Goal: Complete application form

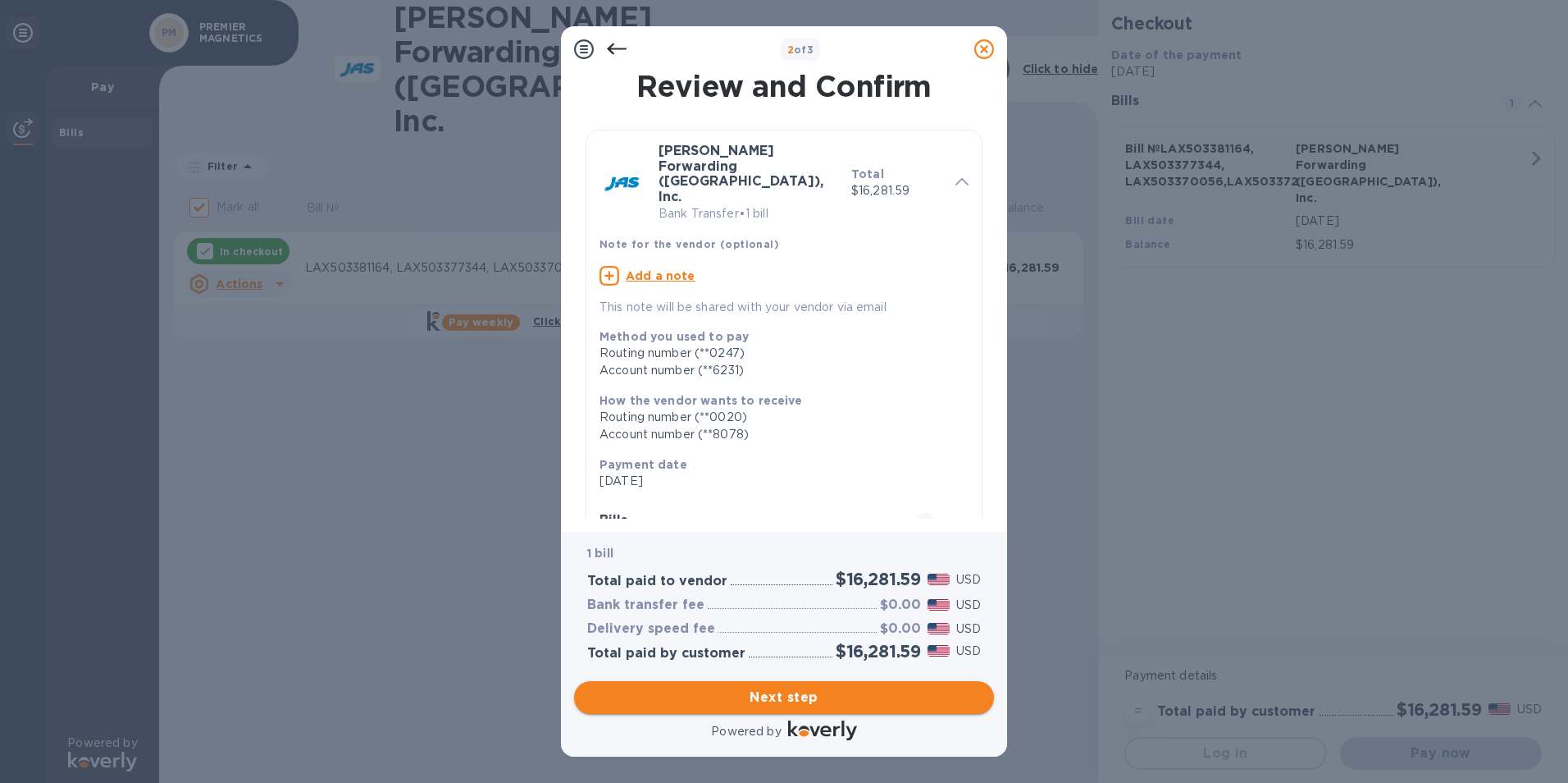
click at [773, 702] on span "Next step" at bounding box center [784, 698] width 394 height 19
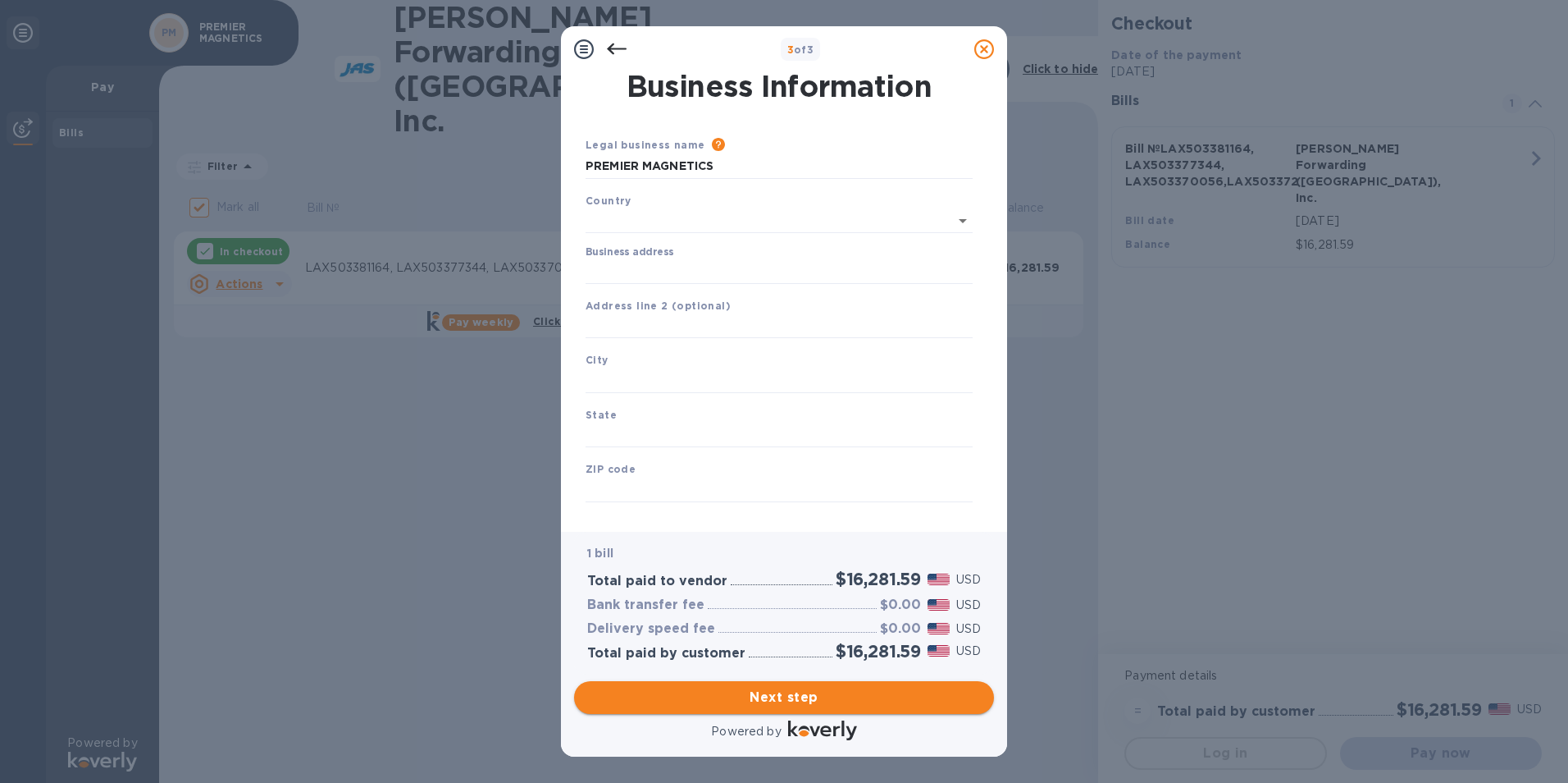
type input "[GEOGRAPHIC_DATA]"
click at [671, 266] on input "Business address" at bounding box center [779, 269] width 387 height 25
type input "[STREET_ADDRESS]"
type input "[GEOGRAPHIC_DATA]"
type input "CA"
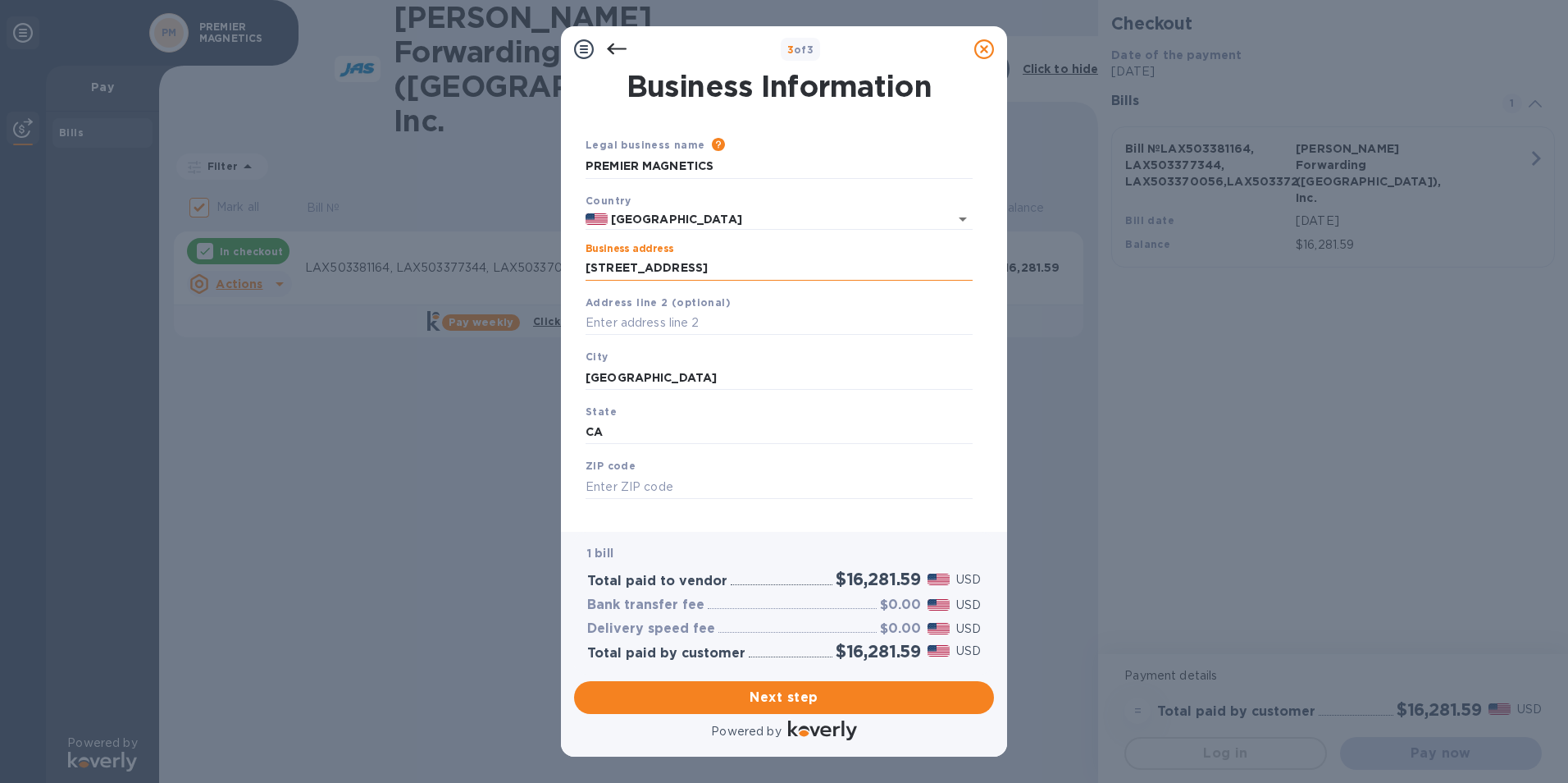
type input "92630"
click at [662, 381] on input "[GEOGRAPHIC_DATA]" at bounding box center [779, 377] width 387 height 25
type input "[GEOGRAPHIC_DATA]"
click at [769, 705] on span "Next step" at bounding box center [784, 698] width 394 height 19
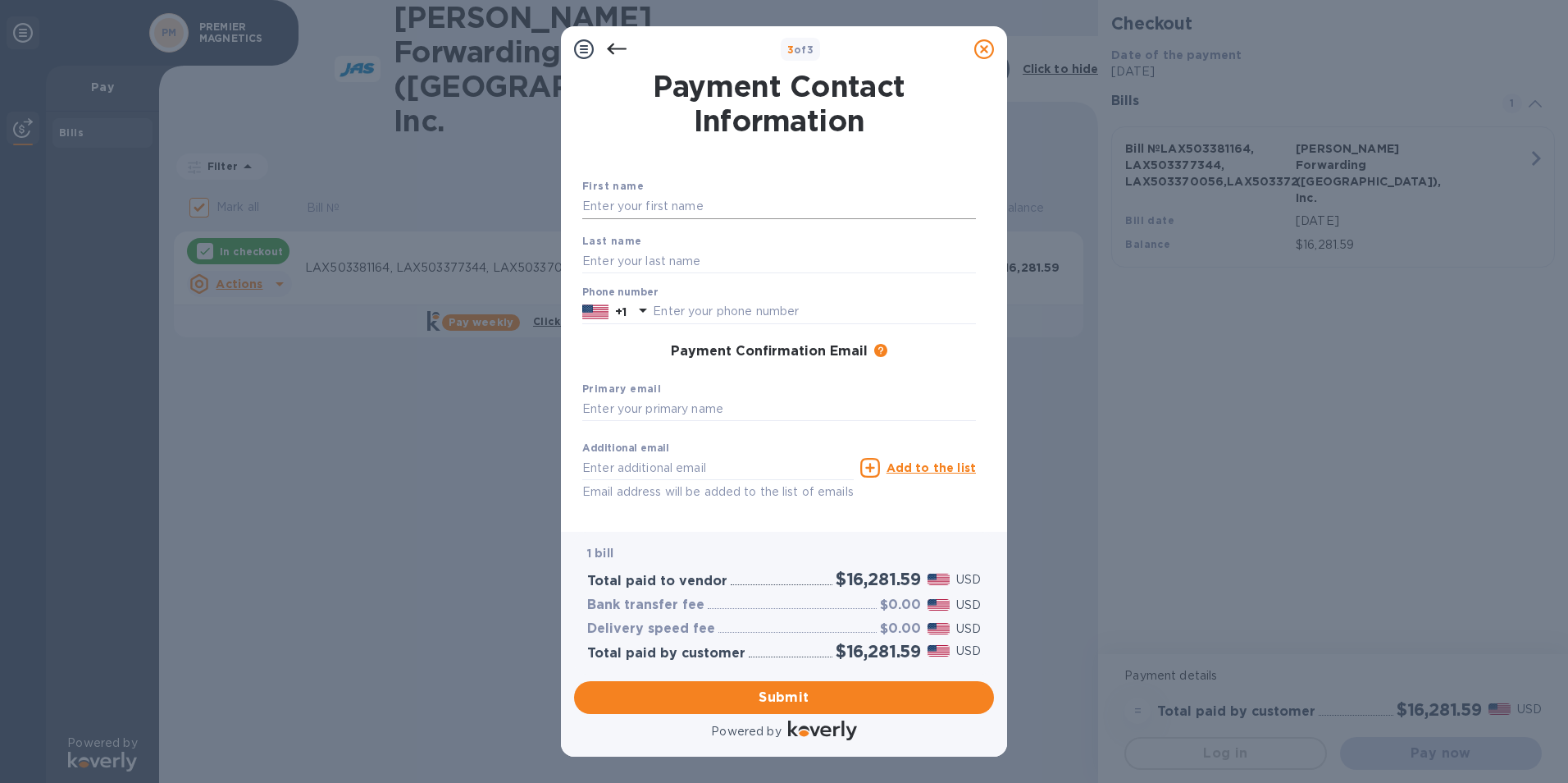
click at [644, 203] on input "text" at bounding box center [778, 207] width 394 height 25
type input "[PERSON_NAME]"
type input "9498707595"
type input "[EMAIL_ADDRESS][DOMAIN_NAME]"
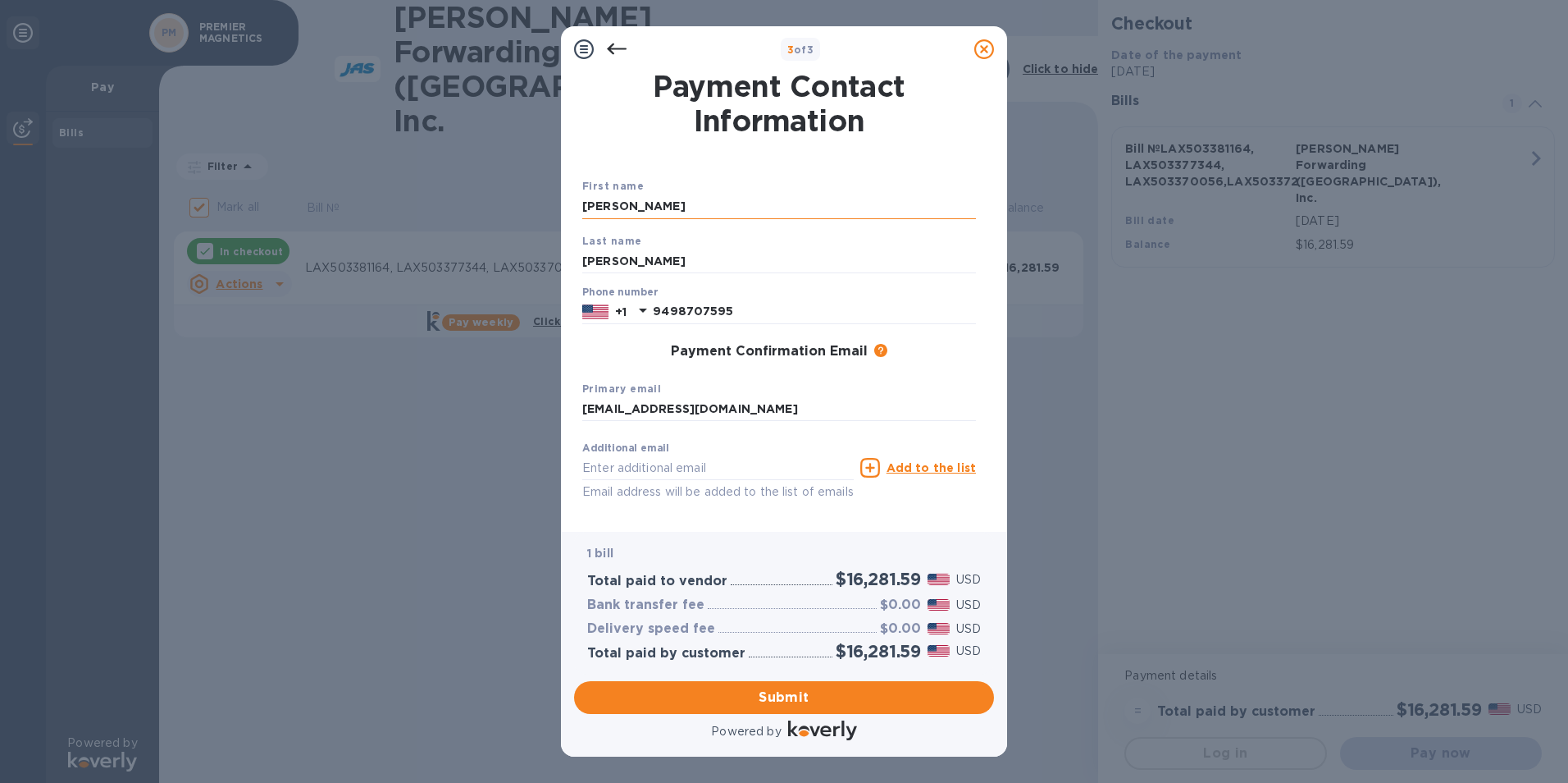
type input "[EMAIL_ADDRESS][DOMAIN_NAME]"
click at [605, 259] on input "[PERSON_NAME]" at bounding box center [778, 261] width 394 height 25
type input "[PERSON_NAME]"
click at [799, 701] on span "Submit" at bounding box center [784, 698] width 394 height 19
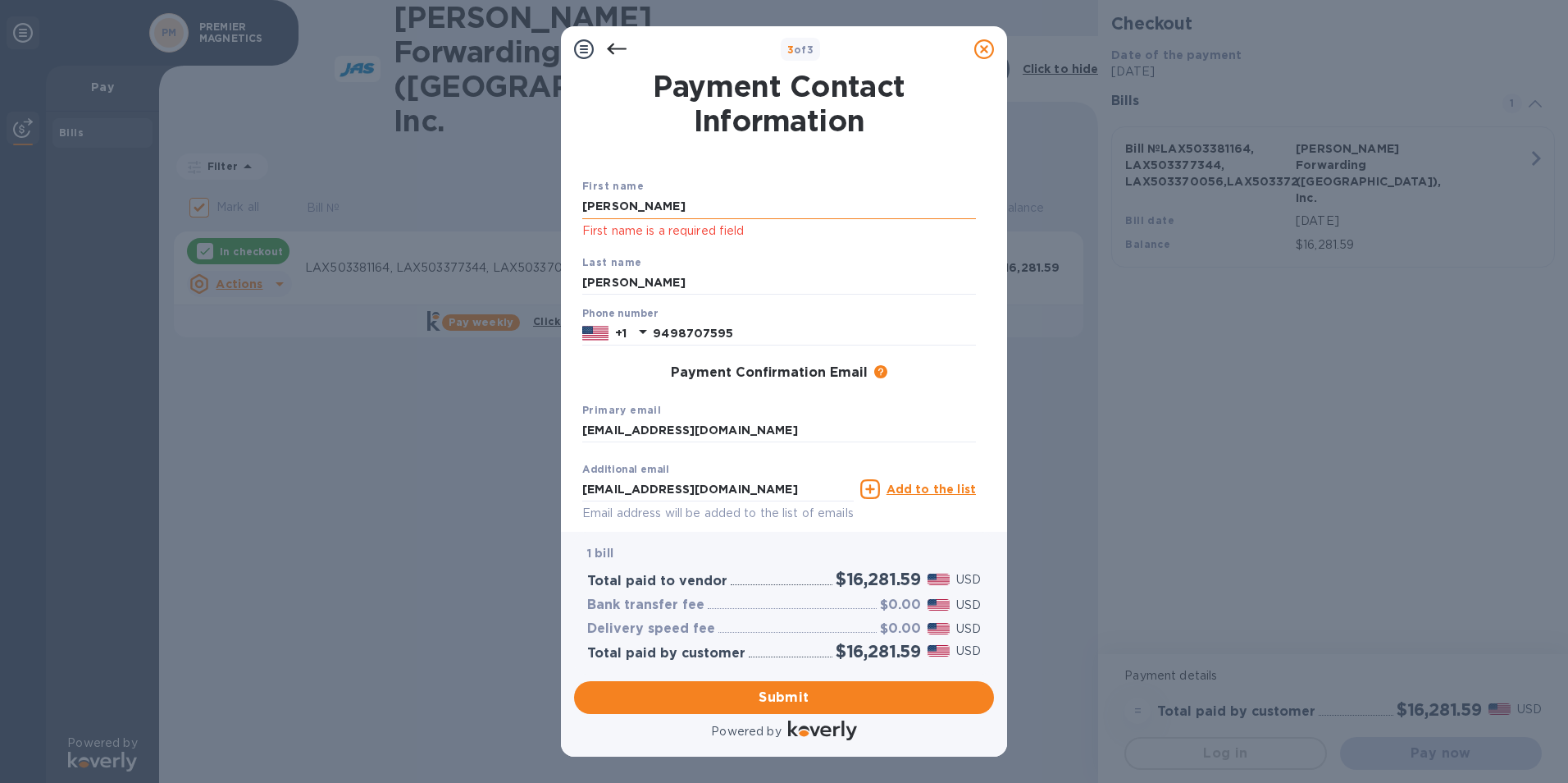
click at [672, 200] on input "[PERSON_NAME]" at bounding box center [778, 207] width 394 height 25
type input "[PERSON_NAME]"
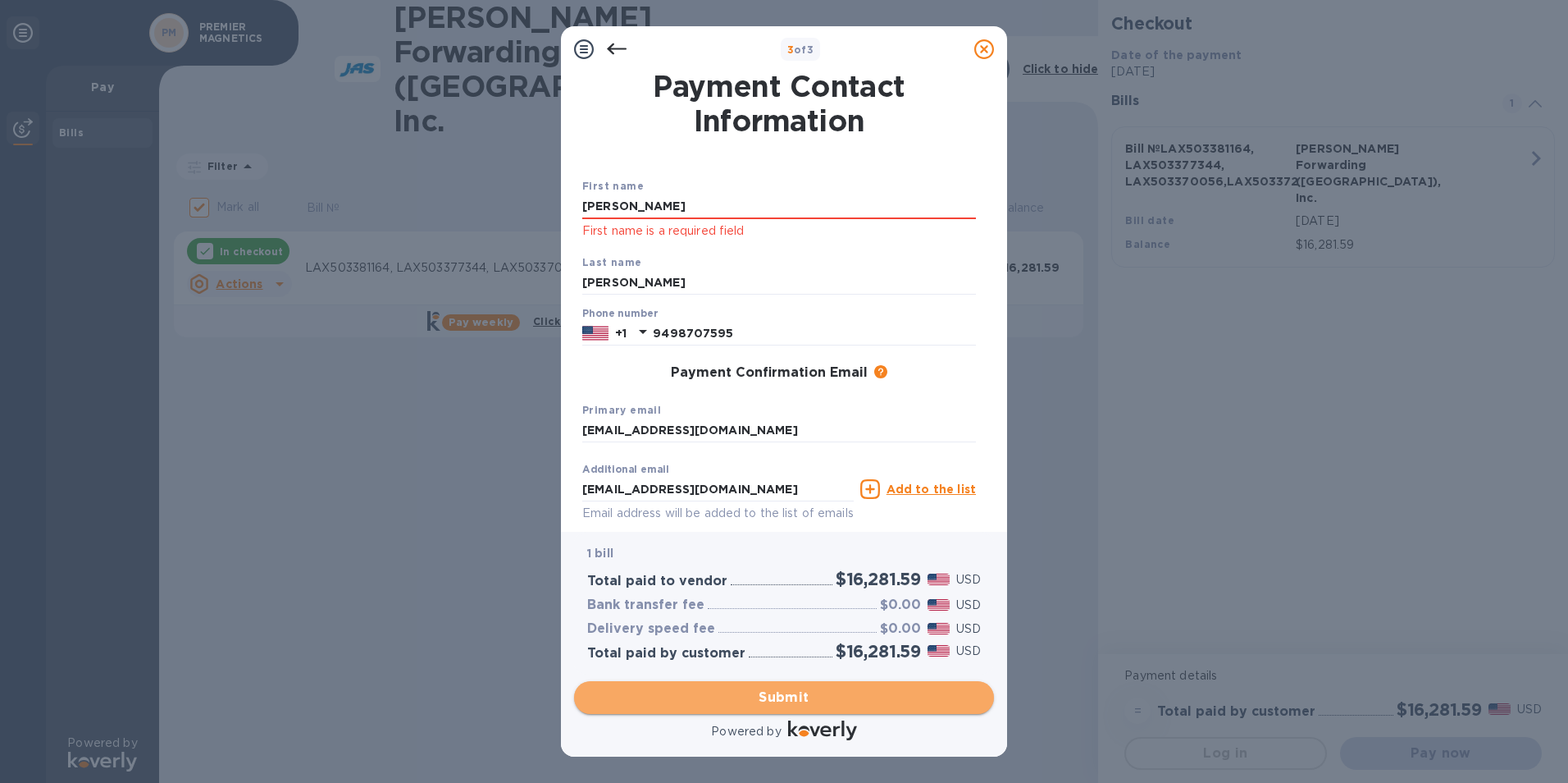
click at [799, 695] on span "Submit" at bounding box center [784, 698] width 394 height 19
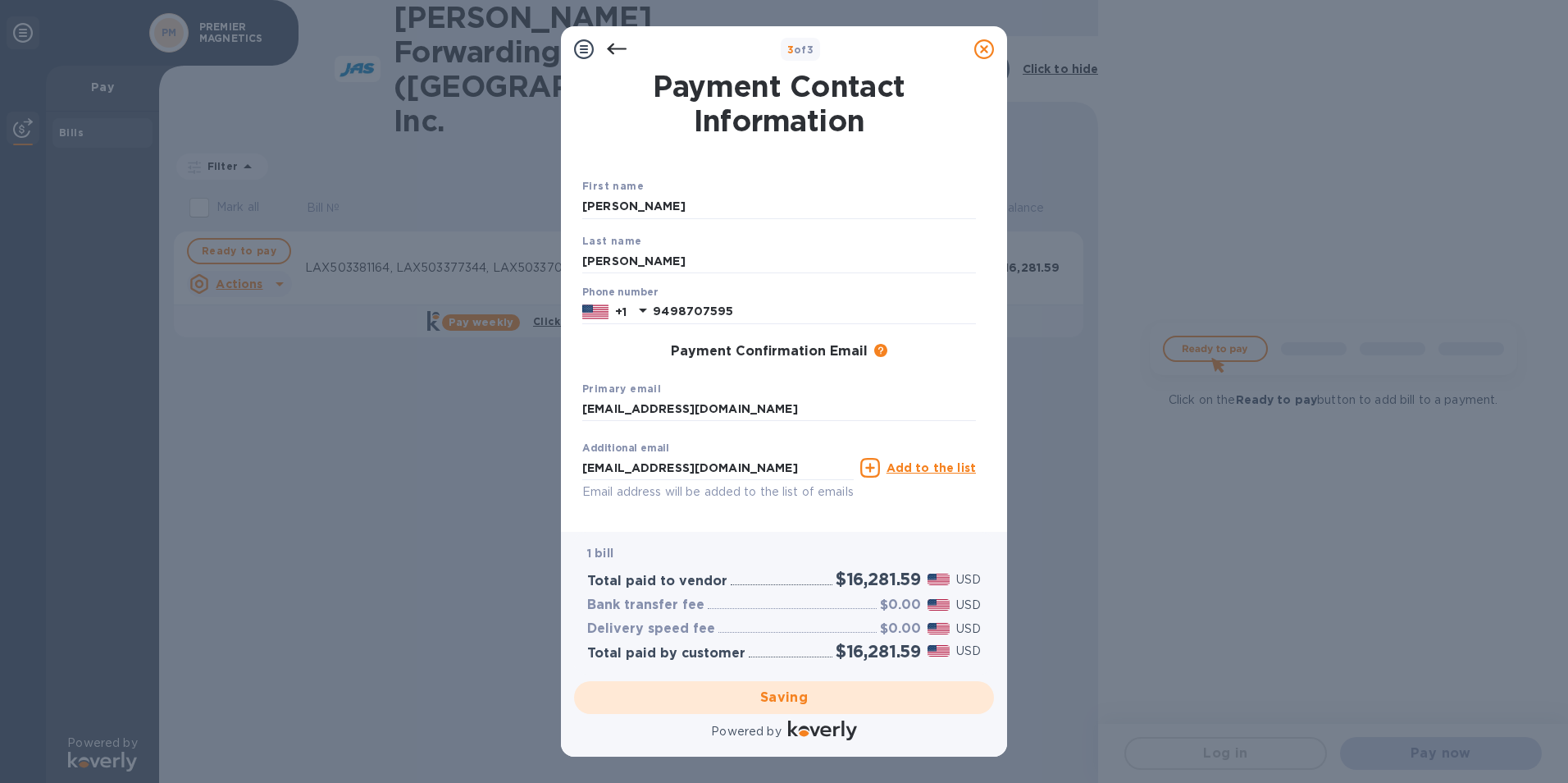
checkbox input "false"
